Goal: Navigation & Orientation: Find specific page/section

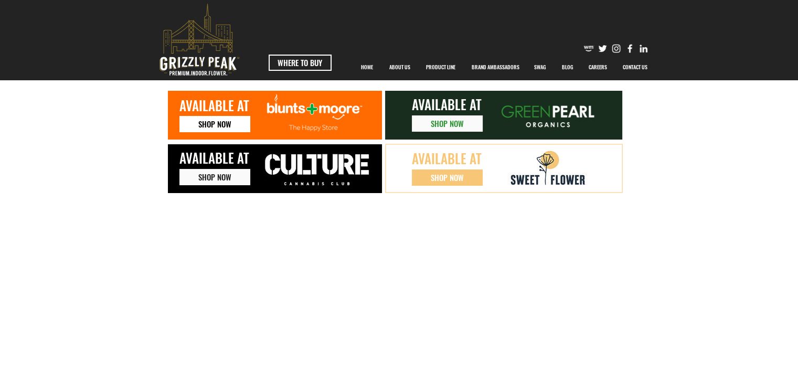
click at [216, 122] on span "SHOP NOW" at bounding box center [214, 124] width 33 height 11
click at [441, 68] on p "PRODUCT LINE" at bounding box center [441, 67] width 40 height 26
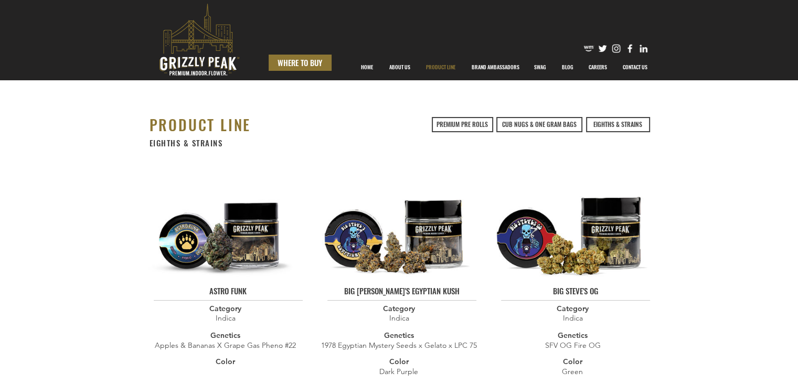
click at [304, 62] on span "WHERE TO BUY" at bounding box center [300, 62] width 45 height 11
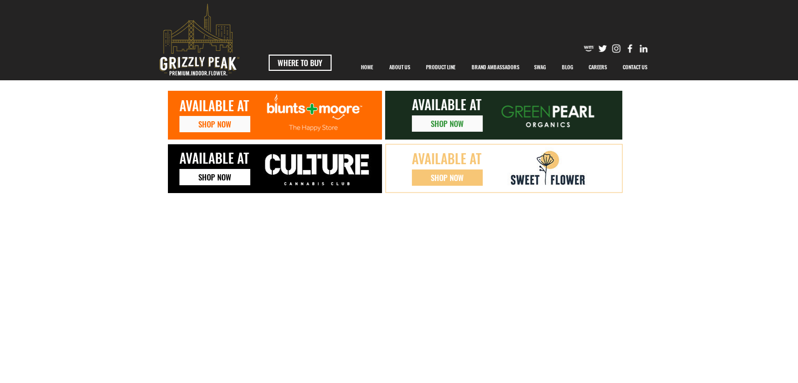
click at [214, 177] on span "SHOP NOW" at bounding box center [214, 177] width 33 height 11
click at [448, 177] on span "SHOP NOW" at bounding box center [447, 177] width 33 height 11
click at [444, 124] on span "SHOP NOW" at bounding box center [447, 123] width 33 height 11
click at [219, 176] on span "SHOP NOW" at bounding box center [214, 177] width 33 height 11
click at [227, 124] on span "SHOP NOW" at bounding box center [214, 124] width 33 height 11
